Goal: Task Accomplishment & Management: Manage account settings

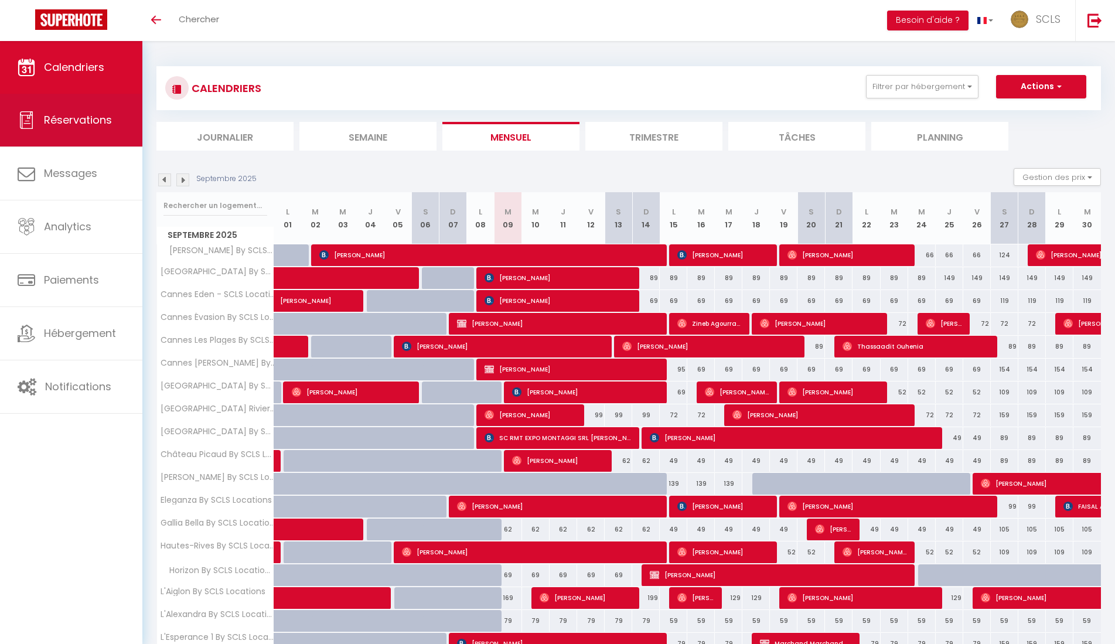
click at [95, 118] on span "Réservations" at bounding box center [78, 120] width 68 height 15
select select "not_cancelled"
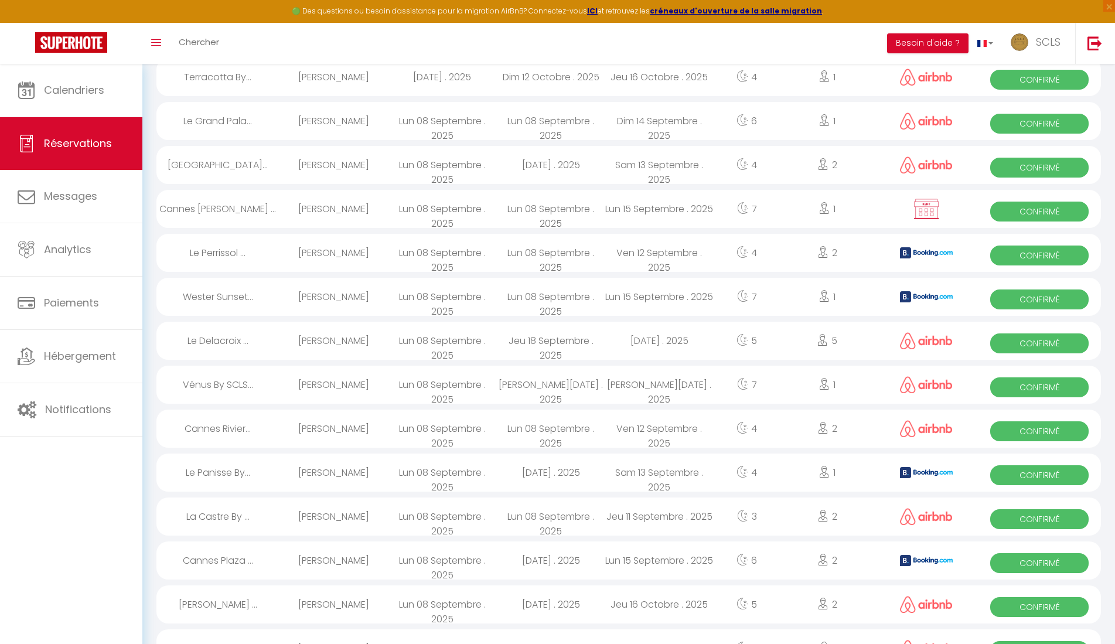
scroll to position [216, 0]
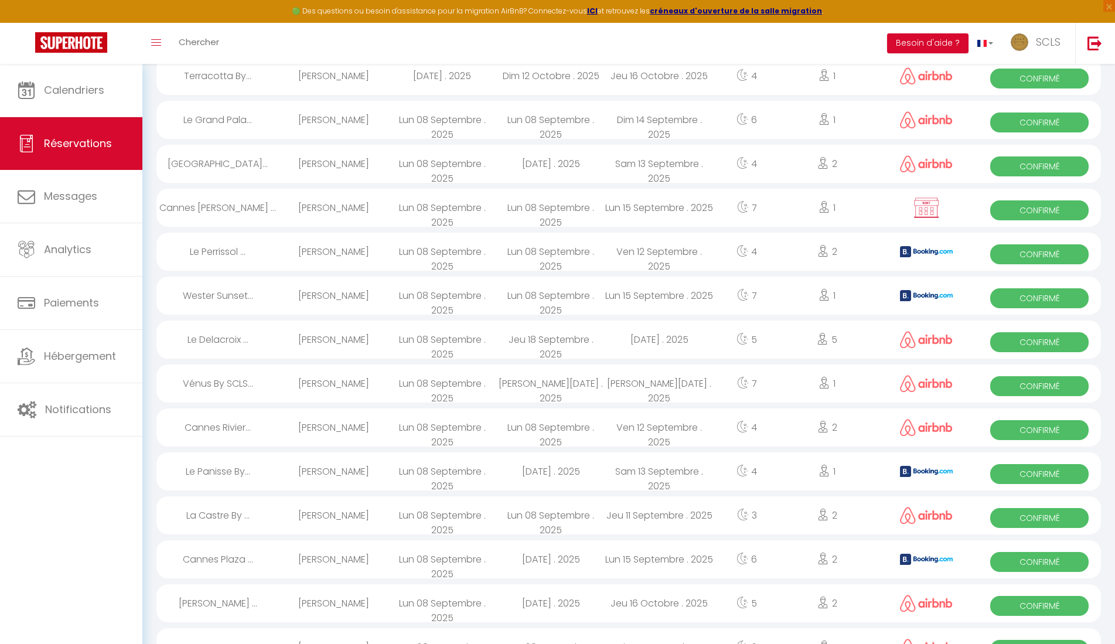
click at [234, 601] on div "[PERSON_NAME] ..." at bounding box center [217, 603] width 123 height 38
select select "OK"
select select "0"
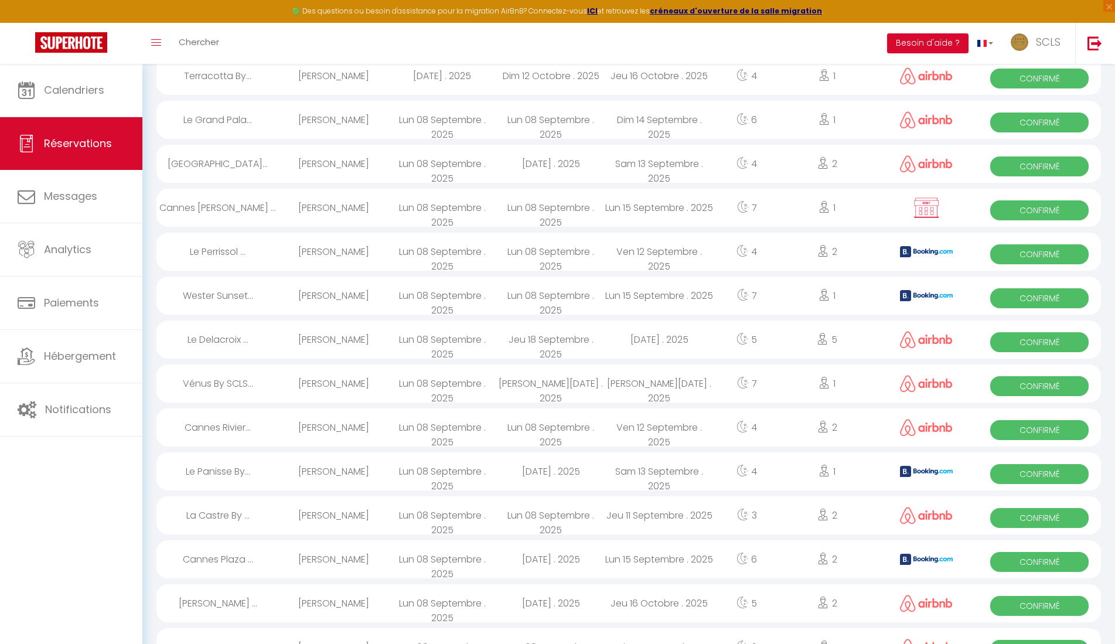
select select "1"
select select
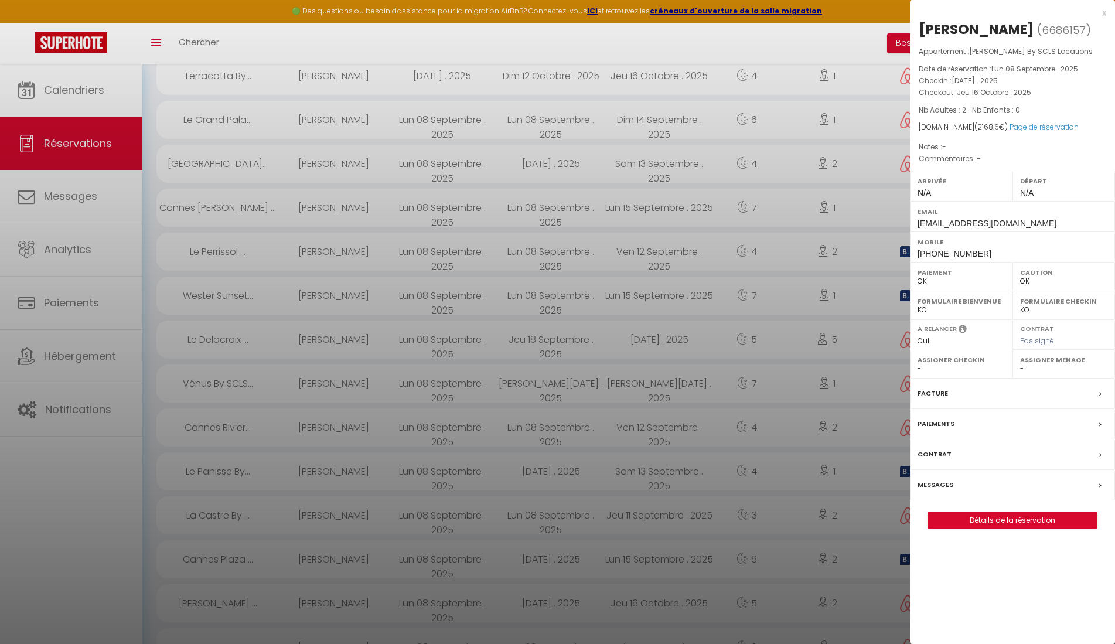
click at [418, 336] on div at bounding box center [557, 322] width 1115 height 644
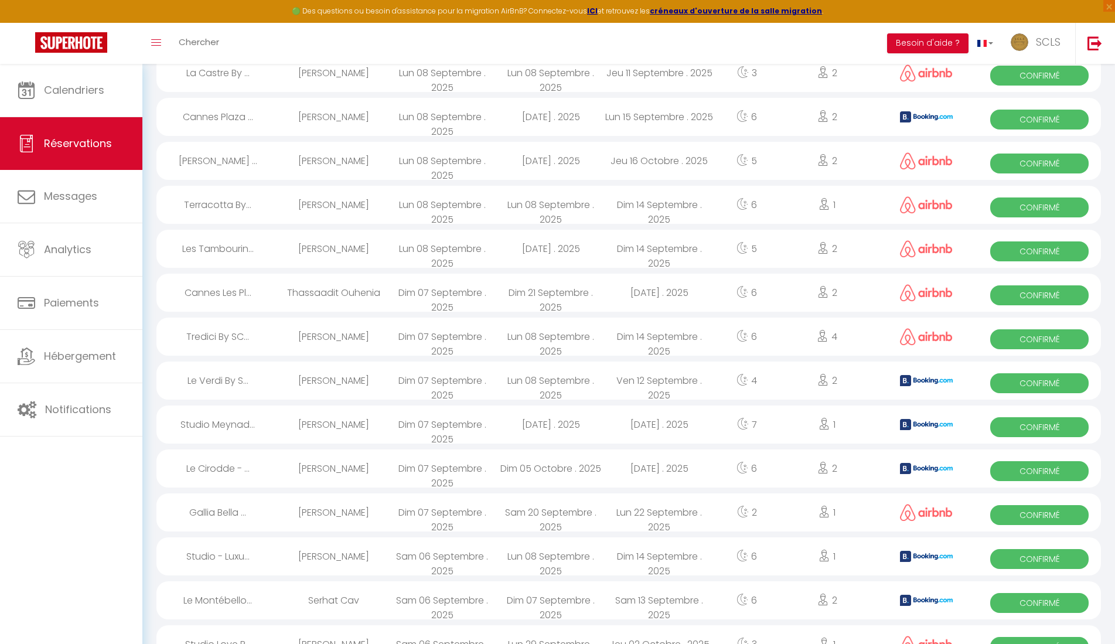
scroll to position [657, 0]
click at [244, 158] on div "[PERSON_NAME] ..." at bounding box center [217, 161] width 123 height 38
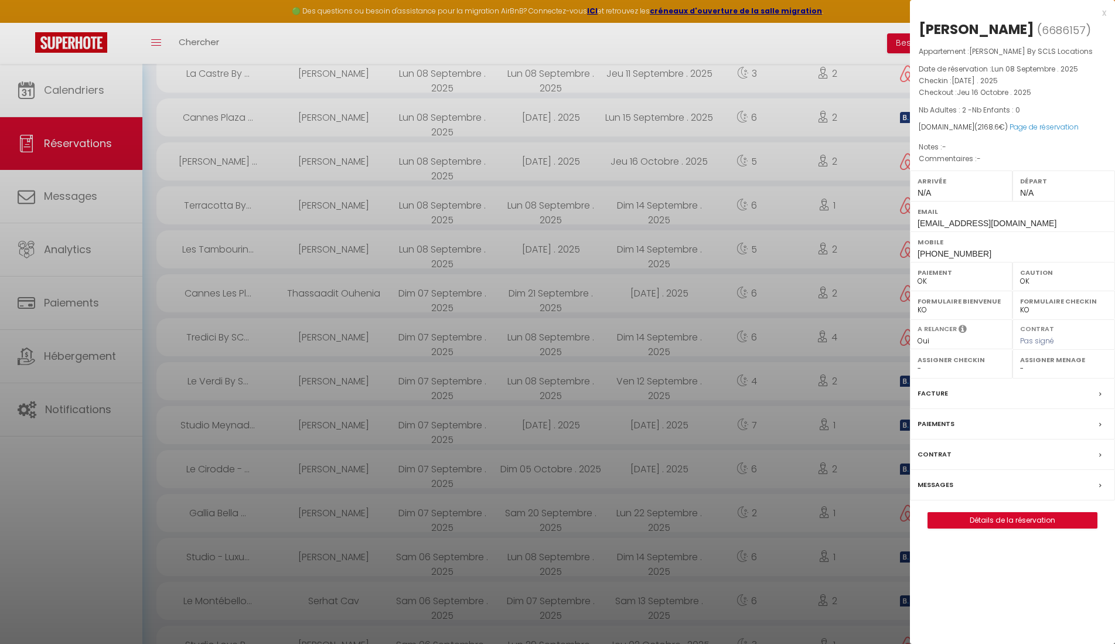
click at [244, 158] on div at bounding box center [557, 322] width 1115 height 644
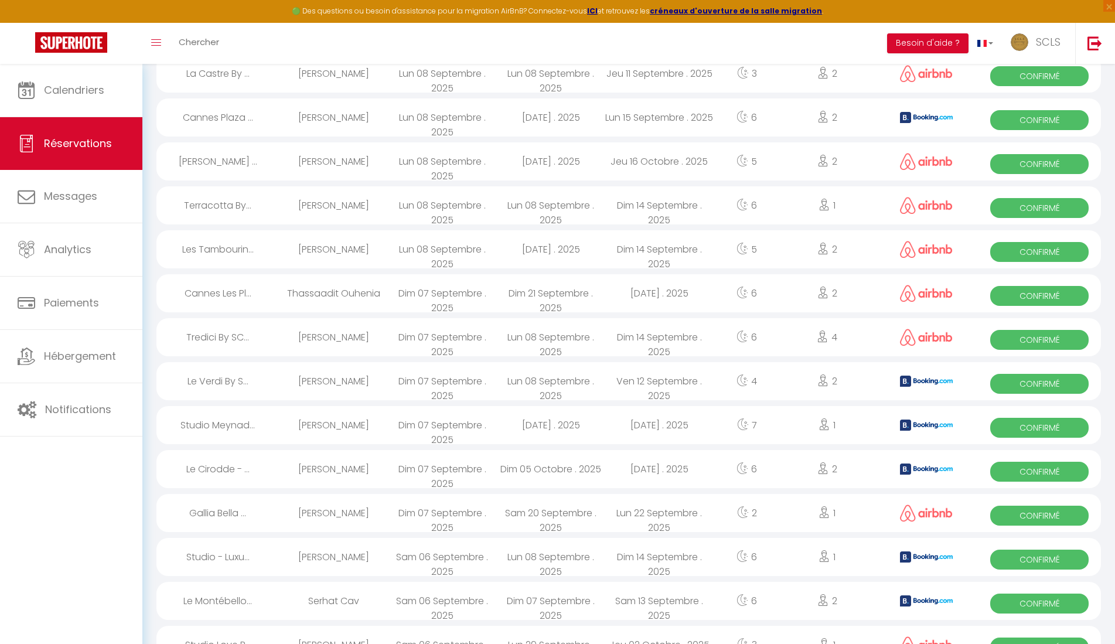
click at [1013, 159] on span "Confirmé" at bounding box center [1039, 164] width 98 height 20
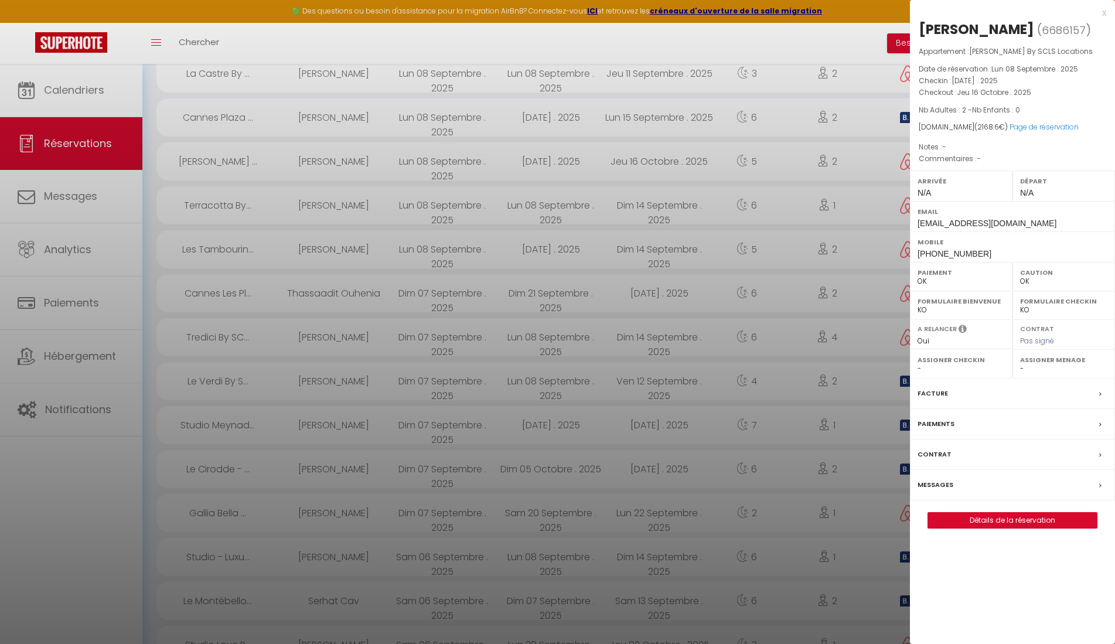
drag, startPoint x: 921, startPoint y: 23, endPoint x: 990, endPoint y: 27, distance: 69.2
click at [990, 27] on h2 "[PERSON_NAME] ( 6686157 )" at bounding box center [1013, 30] width 188 height 20
copy div "[PERSON_NAME]"
drag, startPoint x: 916, startPoint y: 251, endPoint x: 996, endPoint y: 260, distance: 80.2
click at [996, 260] on div "Mobile [PHONE_NUMBER]" at bounding box center [1012, 246] width 205 height 30
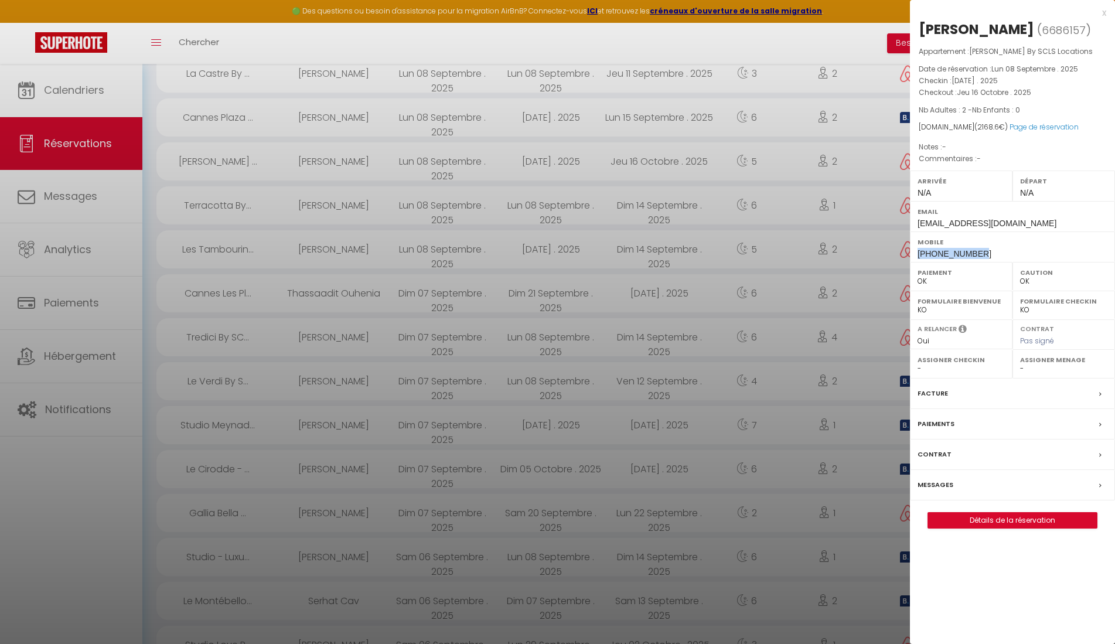
copy span "[PHONE_NUMBER]"
click at [1032, 125] on link "Page de réservation" at bounding box center [1044, 127] width 69 height 10
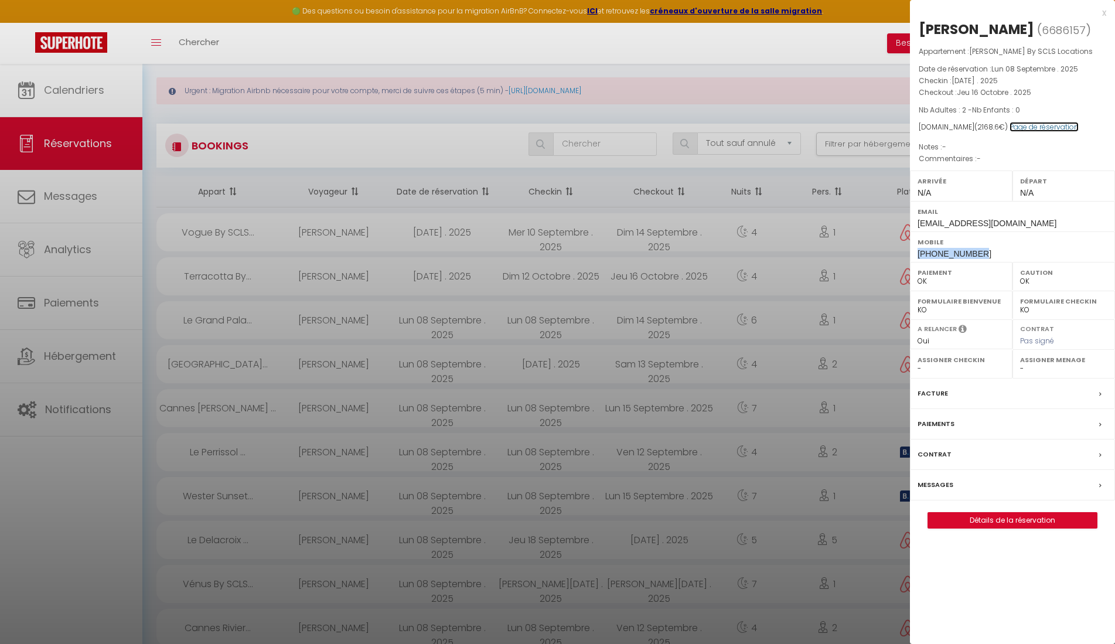
scroll to position [0, 0]
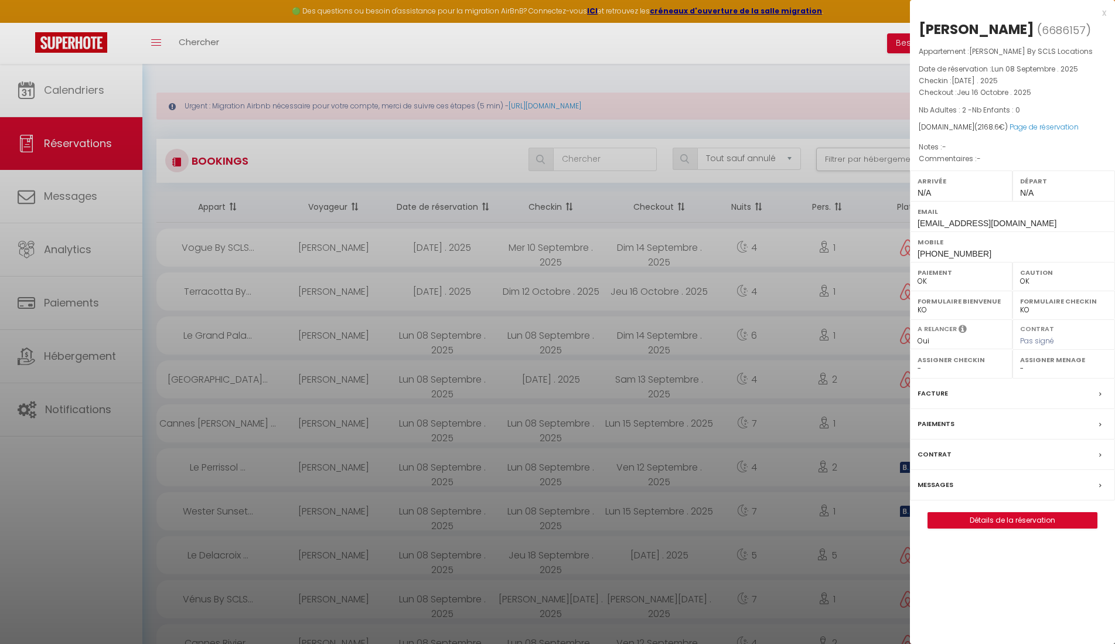
click at [271, 376] on div at bounding box center [557, 322] width 1115 height 644
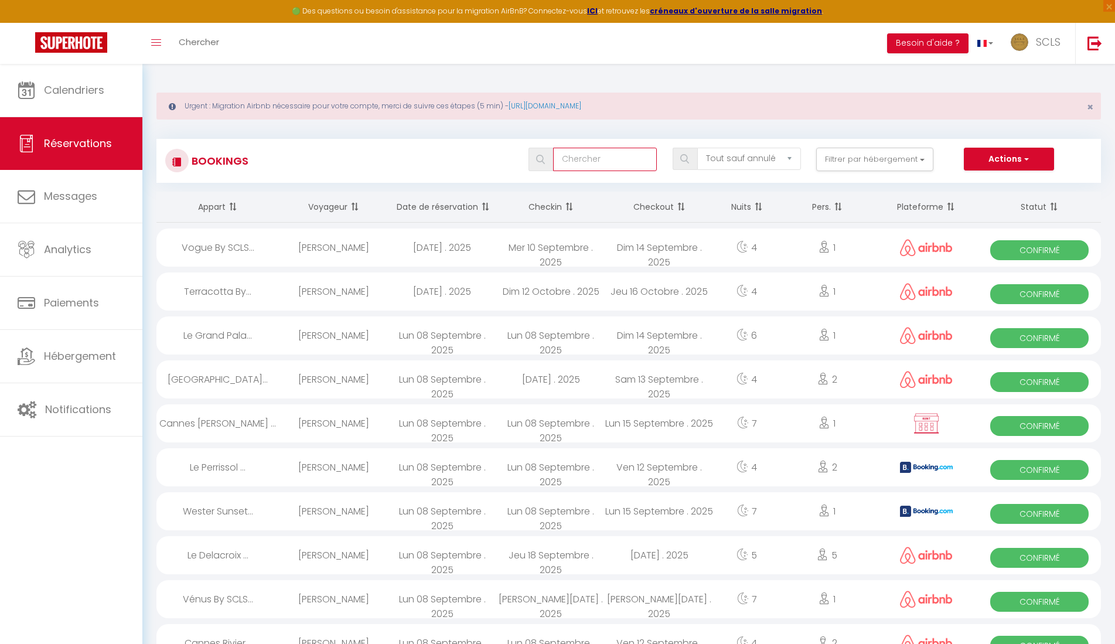
click at [585, 167] on input "text" at bounding box center [605, 159] width 104 height 23
click at [677, 160] on div at bounding box center [681, 159] width 16 height 11
click at [642, 161] on input "ROTONDE" at bounding box center [605, 159] width 104 height 23
click at [689, 166] on span at bounding box center [685, 159] width 25 height 22
click at [687, 156] on img at bounding box center [684, 158] width 9 height 9
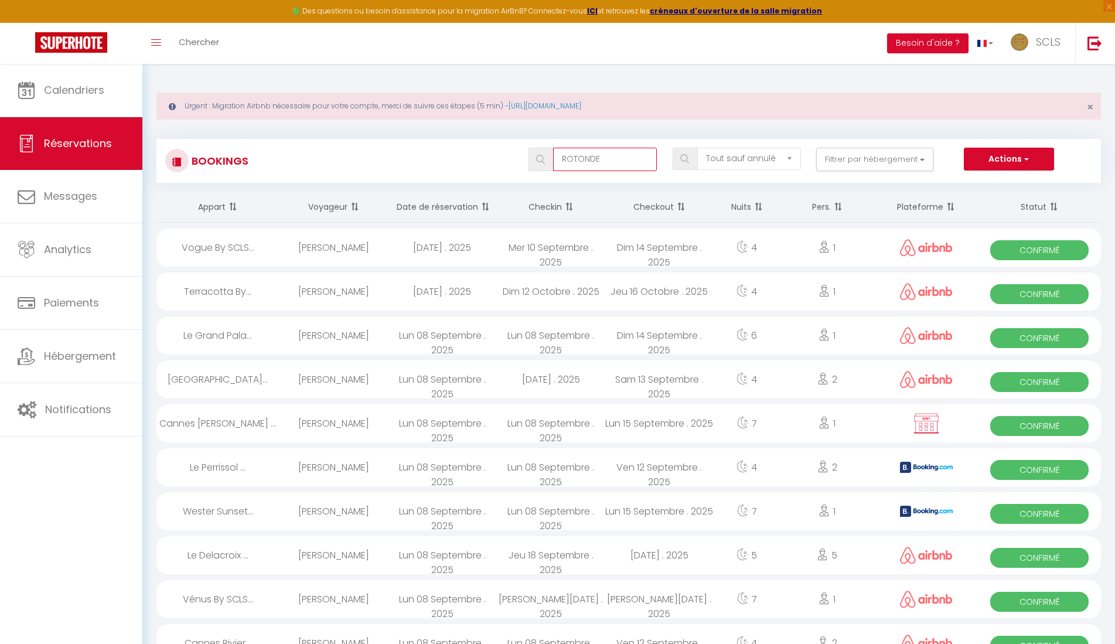
click at [652, 162] on input "ROTONDE" at bounding box center [605, 159] width 104 height 23
drag, startPoint x: 652, startPoint y: 162, endPoint x: 559, endPoint y: 154, distance: 93.5
click at [559, 155] on input "ROTONDE" at bounding box center [605, 159] width 104 height 23
type input "Rotonde"
click at [681, 158] on img at bounding box center [684, 158] width 9 height 9
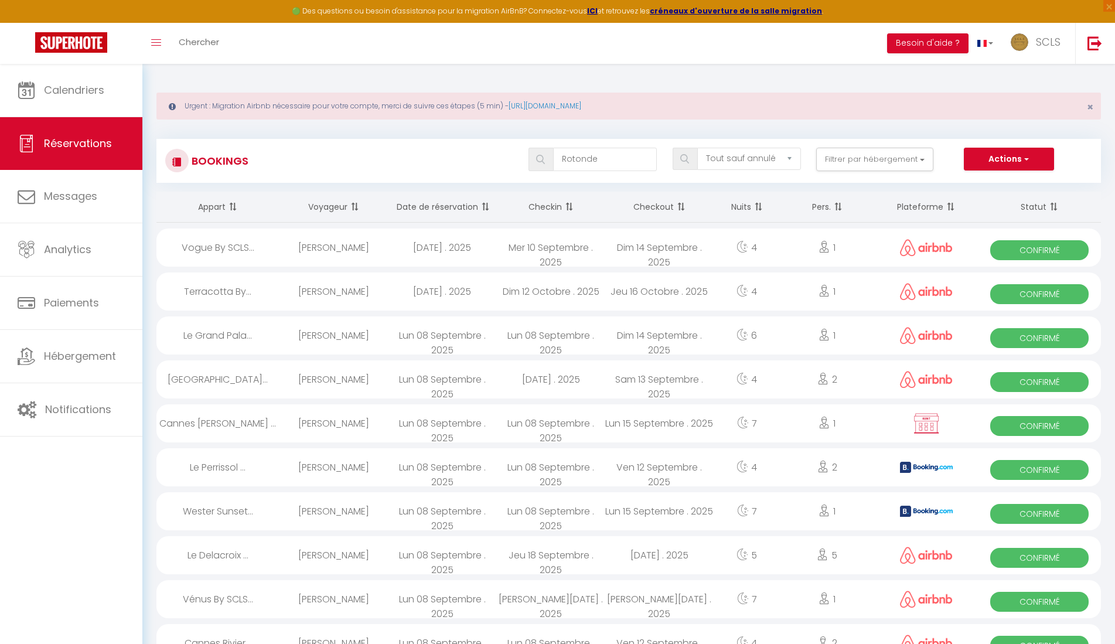
click at [687, 157] on img at bounding box center [684, 158] width 9 height 9
click at [541, 159] on img at bounding box center [540, 159] width 9 height 9
click at [541, 148] on span at bounding box center [541, 159] width 25 height 23
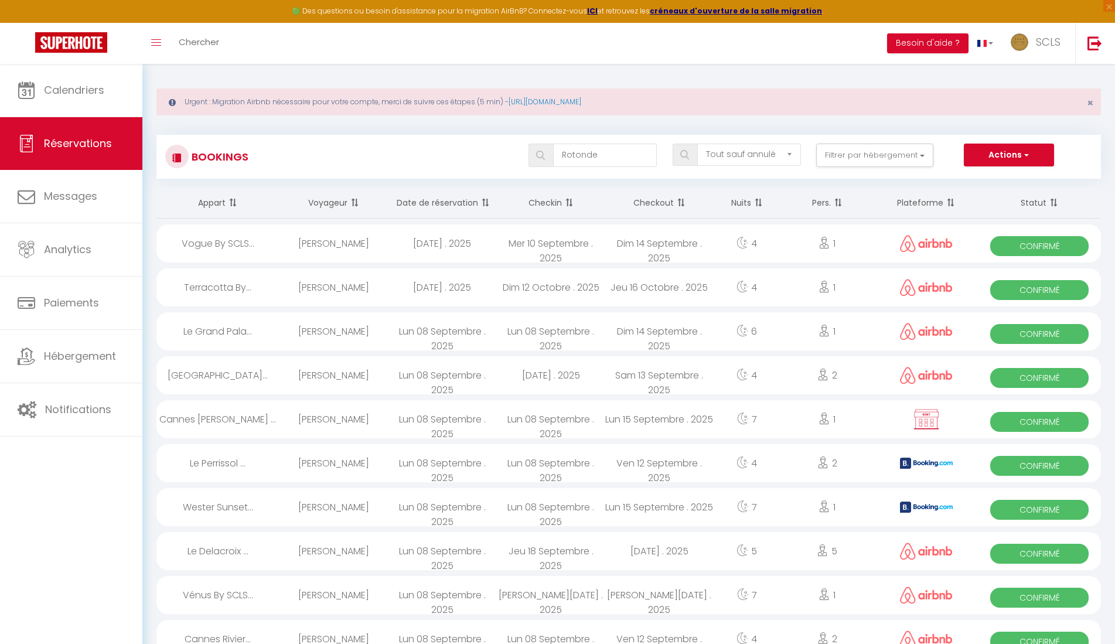
click at [542, 155] on img at bounding box center [540, 155] width 9 height 9
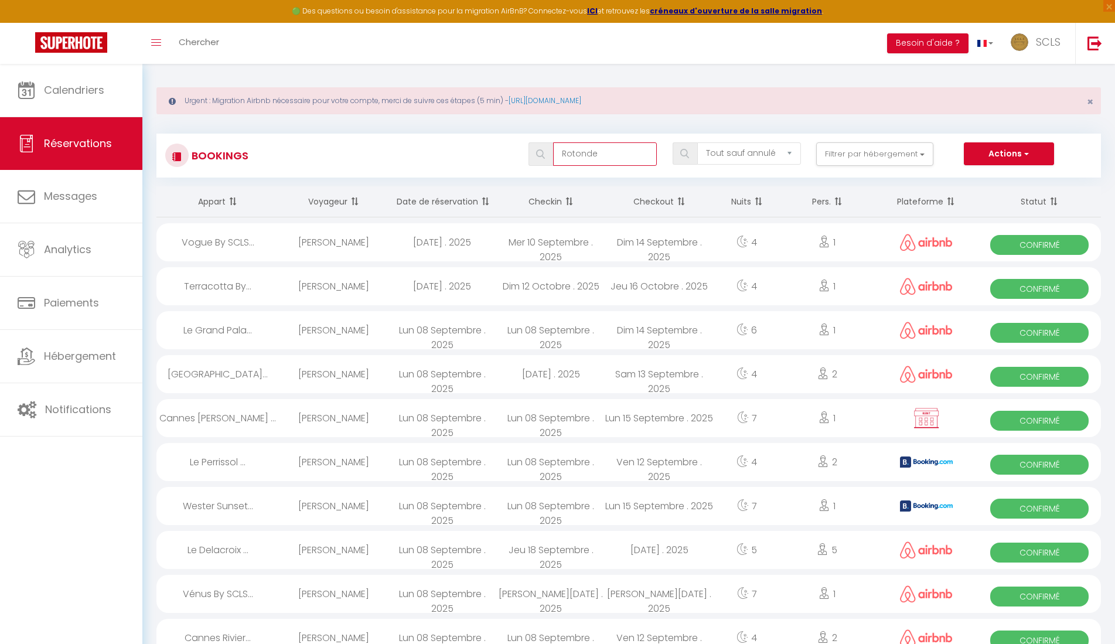
click at [627, 157] on input "Rotonde" at bounding box center [605, 153] width 104 height 23
click at [687, 149] on img at bounding box center [684, 153] width 9 height 9
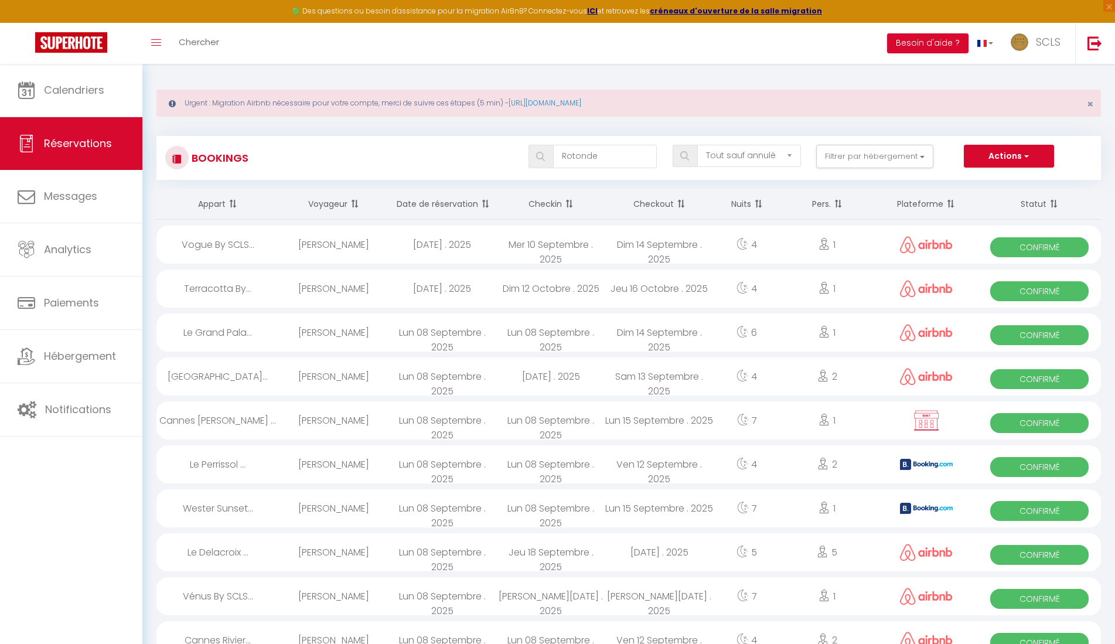
scroll to position [0, 0]
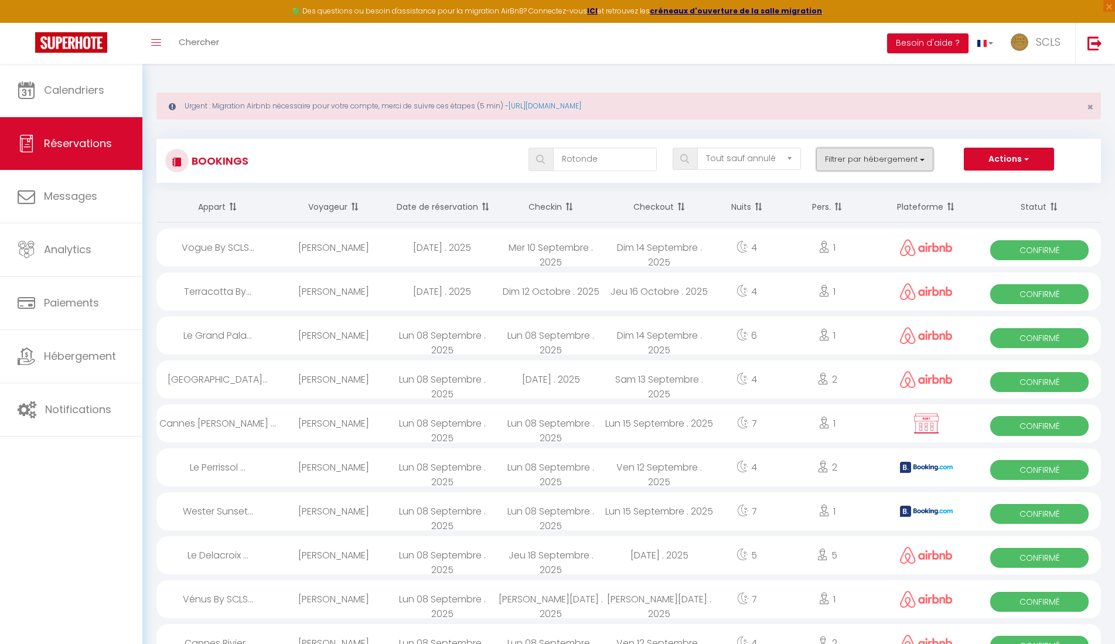
click at [840, 162] on button "Filtrer par hébergement" at bounding box center [874, 159] width 117 height 23
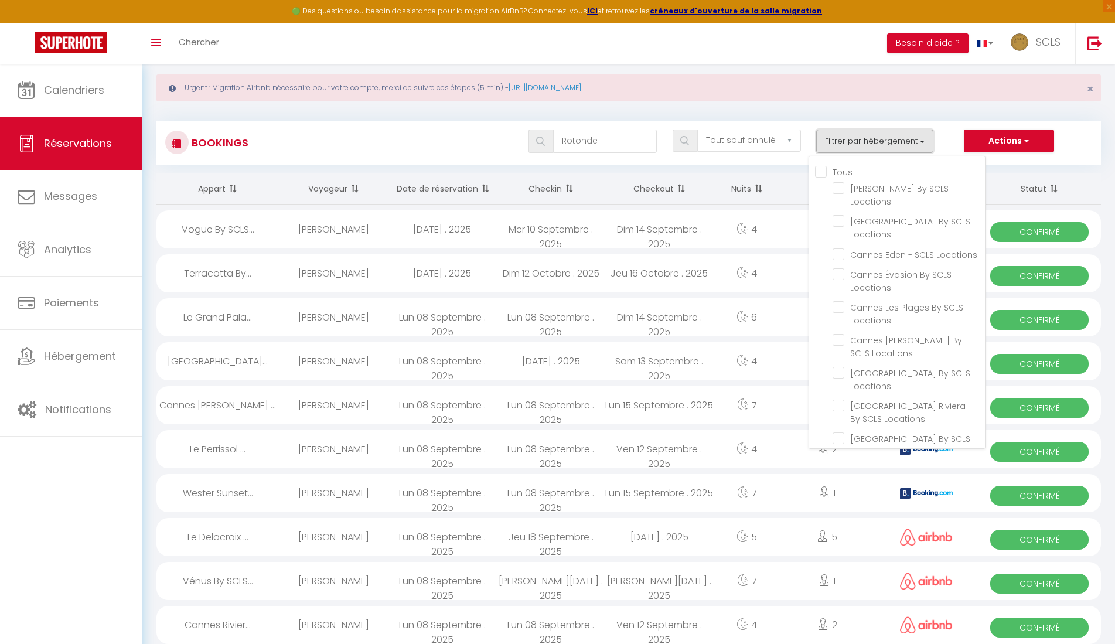
scroll to position [19, 0]
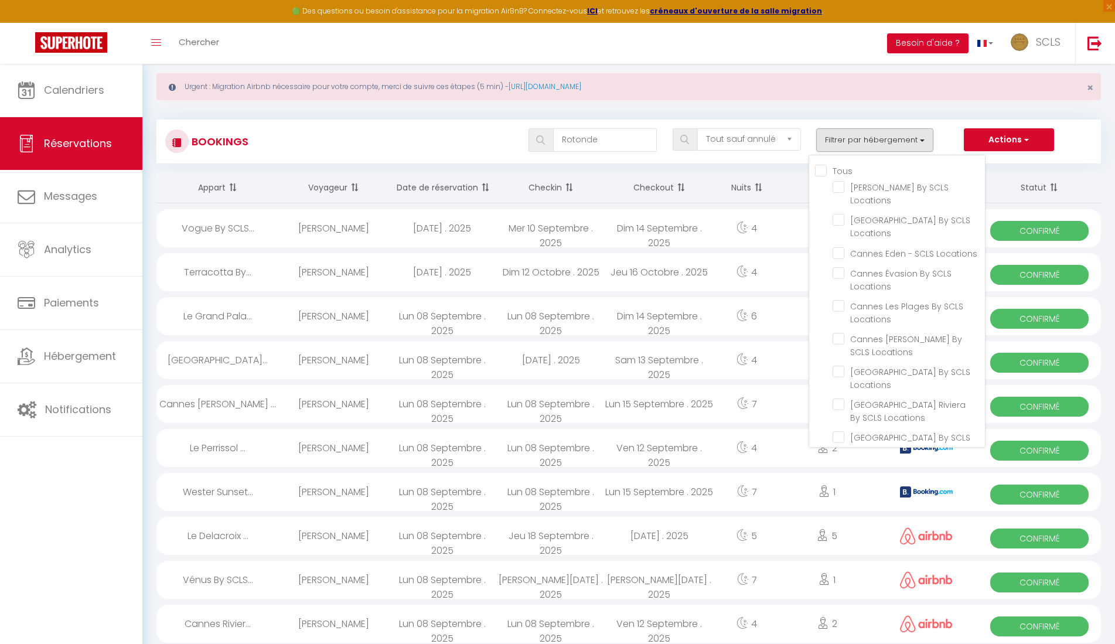
click at [538, 140] on img at bounding box center [540, 139] width 9 height 9
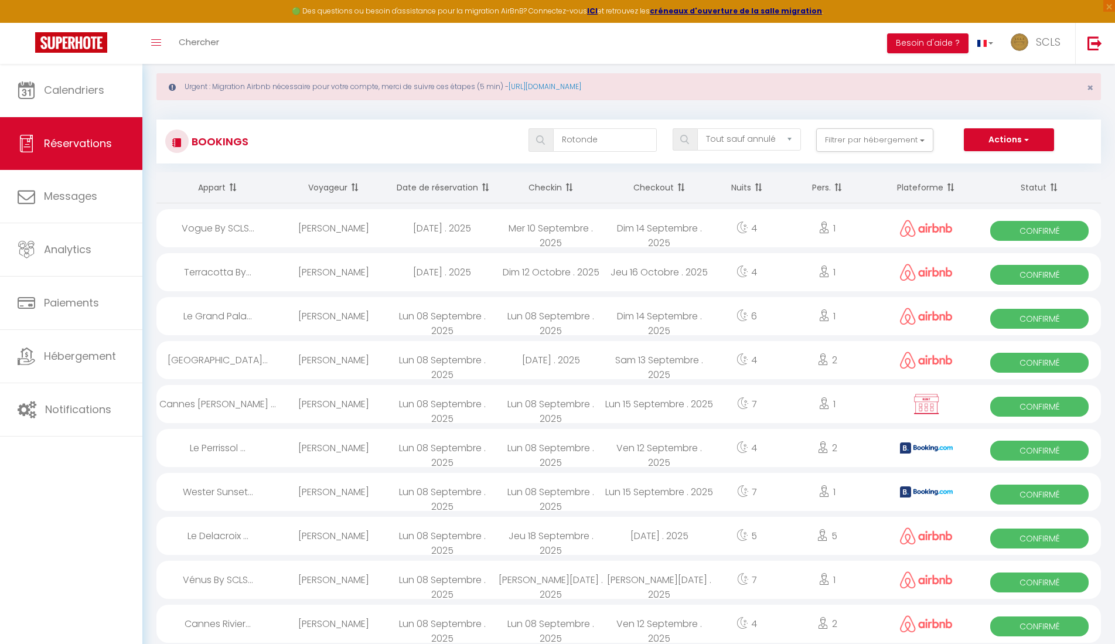
click at [538, 140] on img at bounding box center [540, 139] width 9 height 9
click at [653, 142] on input "Rotonde" at bounding box center [605, 139] width 104 height 23
click at [683, 140] on img at bounding box center [684, 139] width 9 height 9
click at [900, 133] on button "Filtrer par hébergement" at bounding box center [874, 139] width 117 height 23
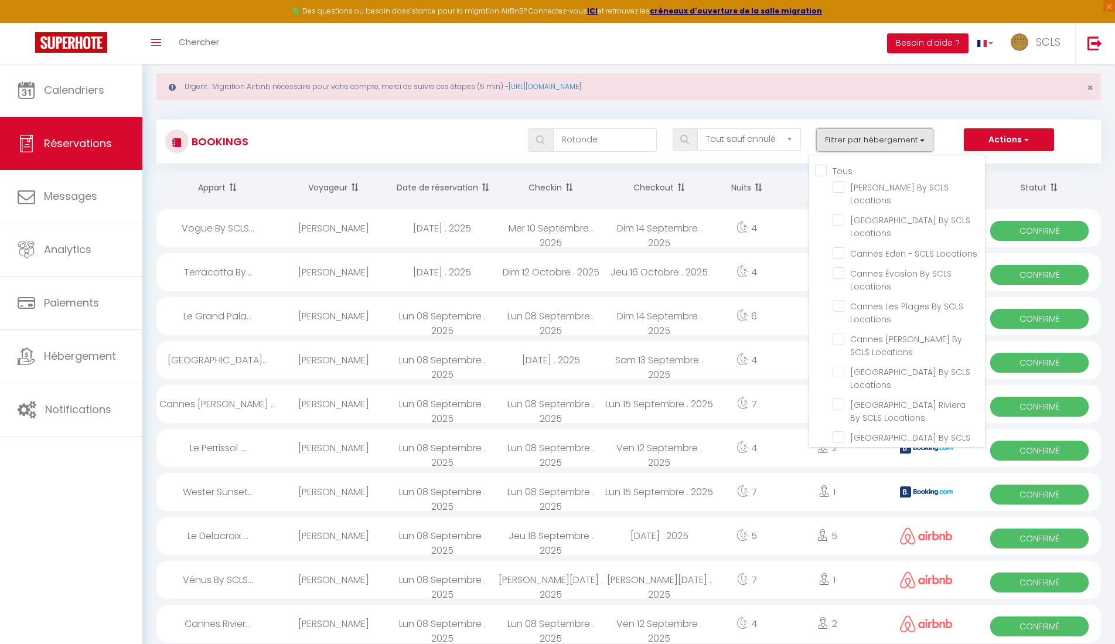
click at [900, 133] on button "Filtrer par hébergement" at bounding box center [874, 139] width 117 height 23
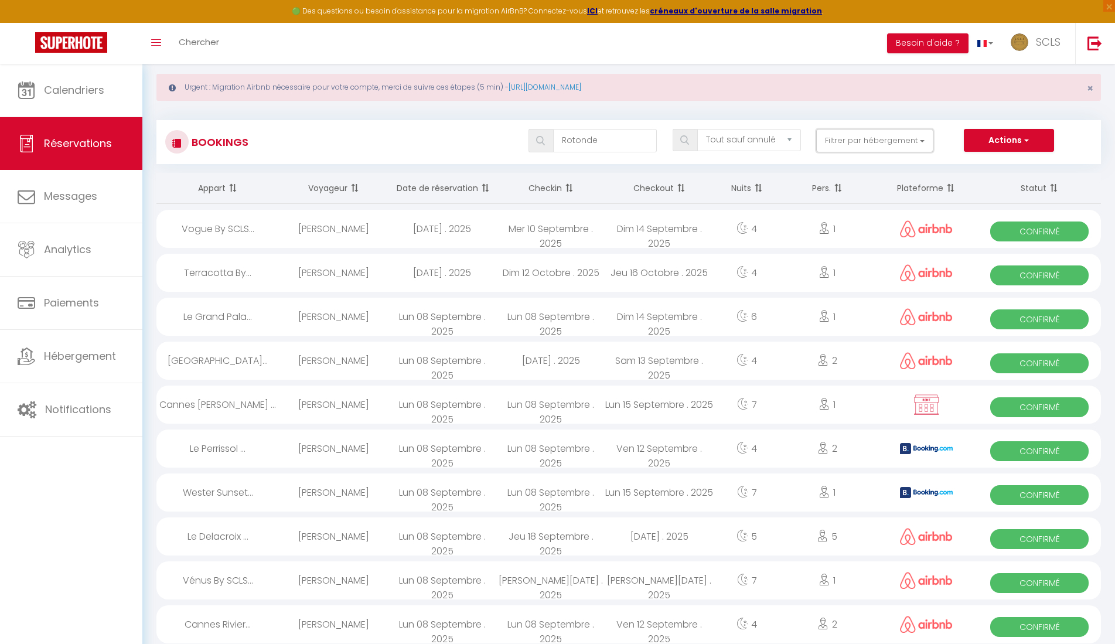
scroll to position [16, 0]
